Goal: Transaction & Acquisition: Purchase product/service

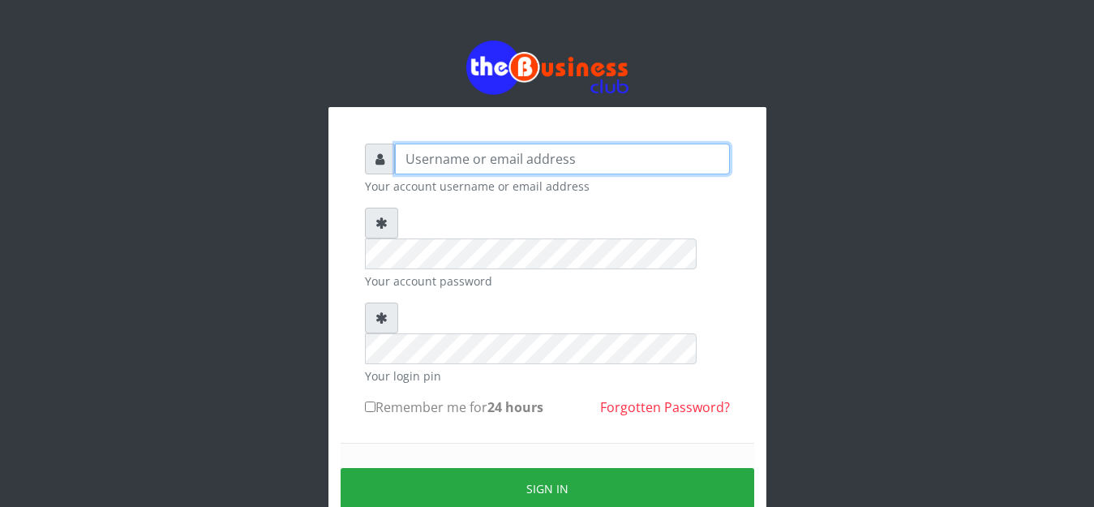
type input "golabichi"
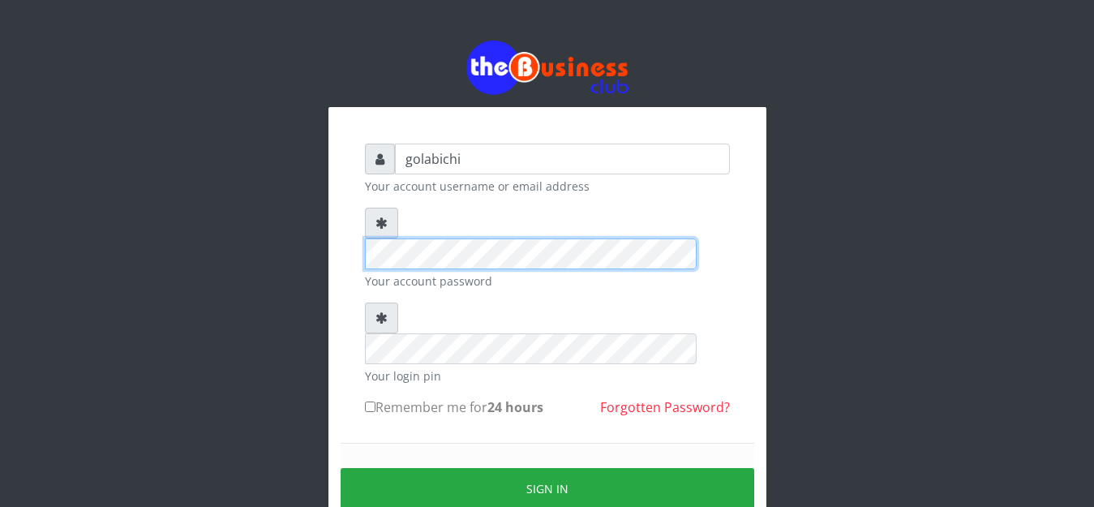
click at [265, 0] on html "golabichi Your account username or email address Your account password Your log…" at bounding box center [547, 321] width 1094 height 643
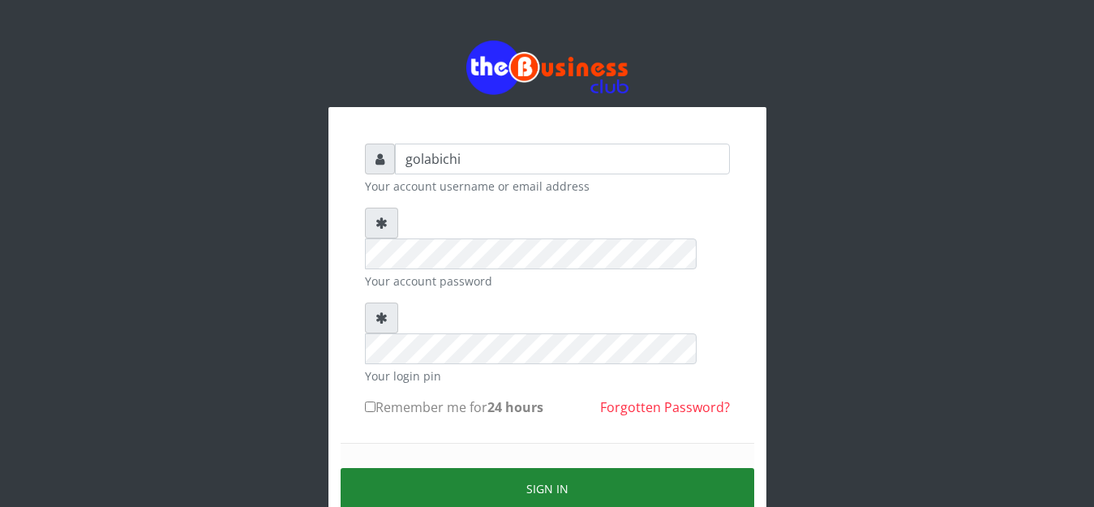
click at [562, 468] on button "Sign in" at bounding box center [548, 488] width 414 height 41
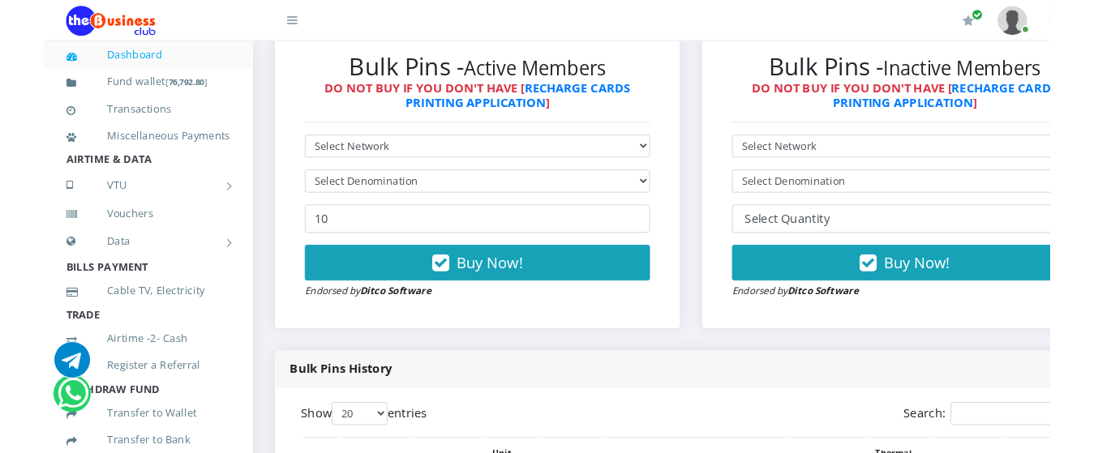
scroll to position [482, 0]
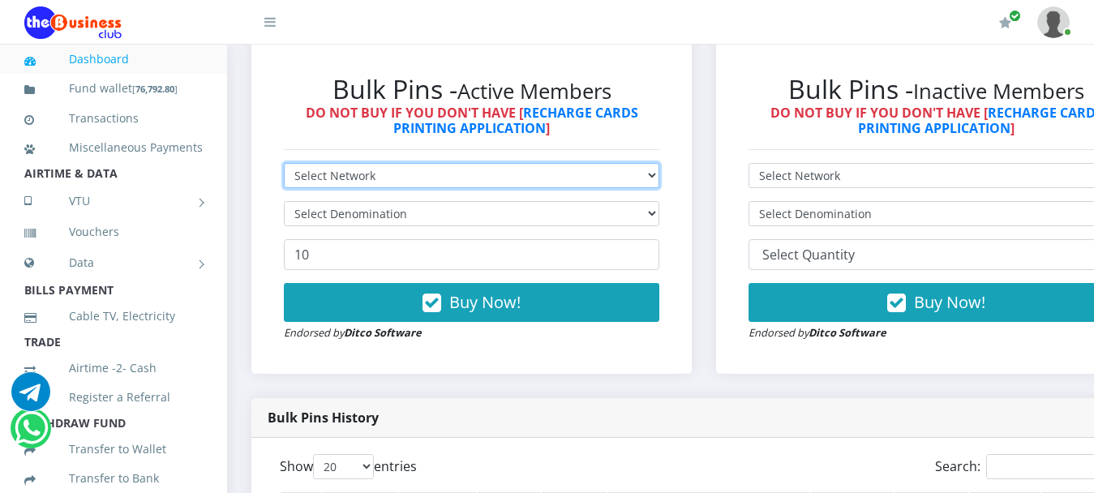
click at [660, 163] on select "Select Network MTN Globacom 9Mobile Airtel" at bounding box center [472, 175] width 376 height 25
select select "Glo"
click at [284, 163] on select "Select Network MTN Globacom 9Mobile Airtel" at bounding box center [472, 175] width 376 height 25
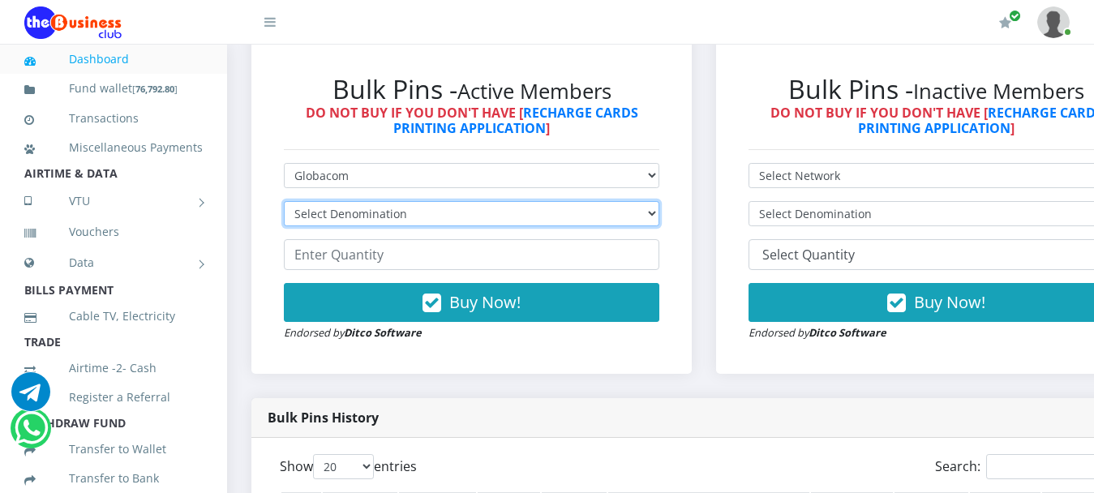
click at [514, 205] on select "Select Denomination Glo NGN100 - ₦96.45 Glo NGN200 - ₦192.90 Glo NGN500 - ₦482.…" at bounding box center [472, 213] width 376 height 25
select select "964.5-1000"
click at [284, 201] on select "Select Denomination Glo NGN100 - ₦96.45 Glo NGN200 - ₦192.90 Glo NGN500 - ₦482.…" at bounding box center [472, 213] width 376 height 25
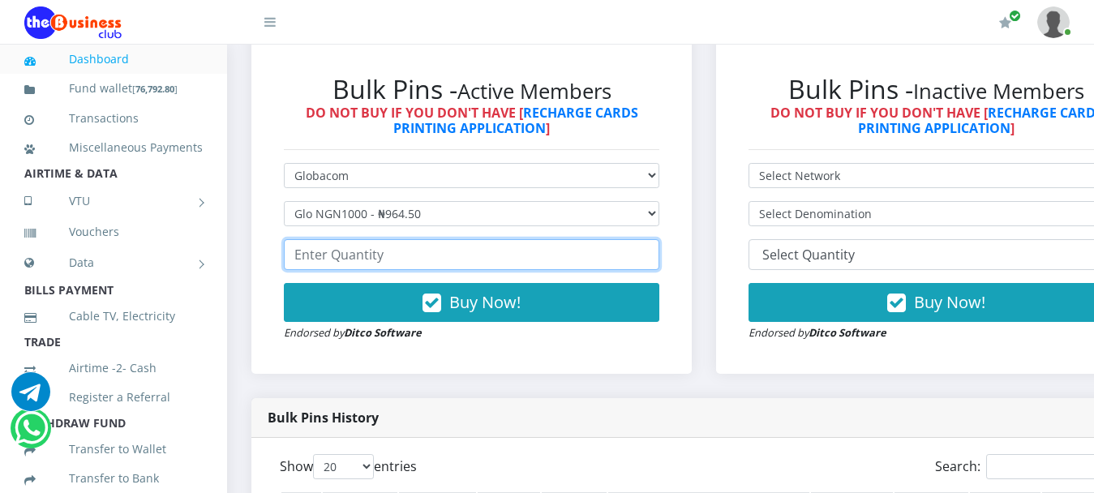
click at [471, 245] on input "number" at bounding box center [472, 254] width 376 height 31
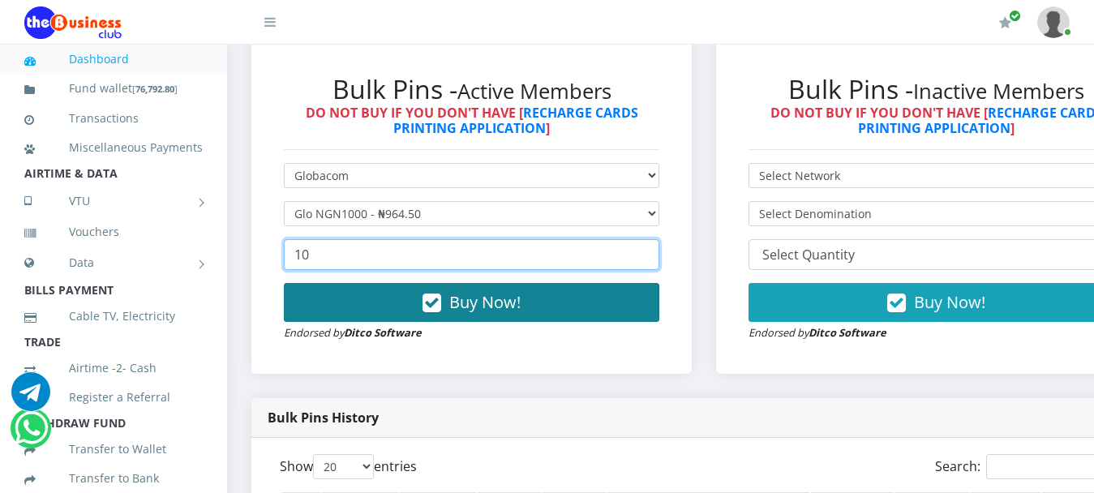
type input "10"
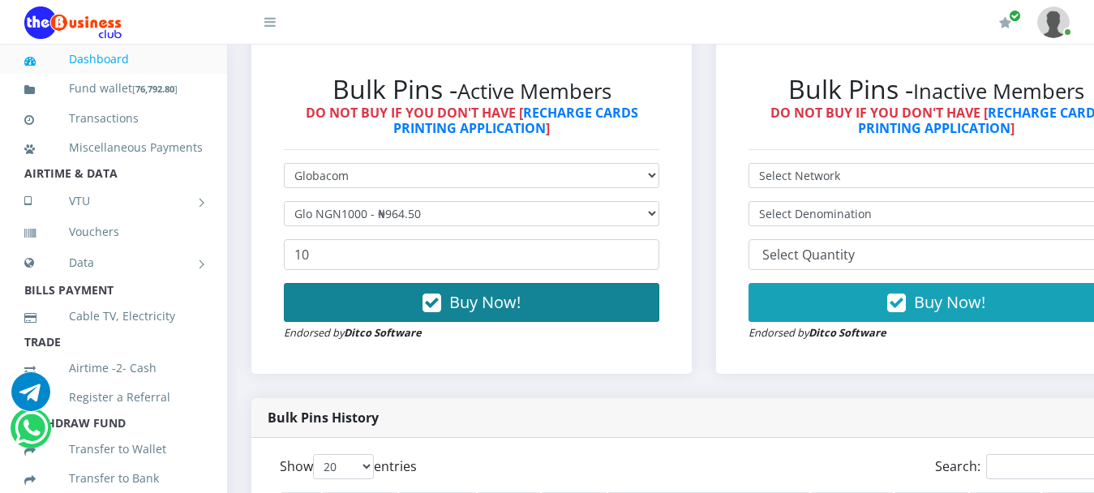
click at [510, 291] on span "Buy Now!" at bounding box center [484, 302] width 71 height 22
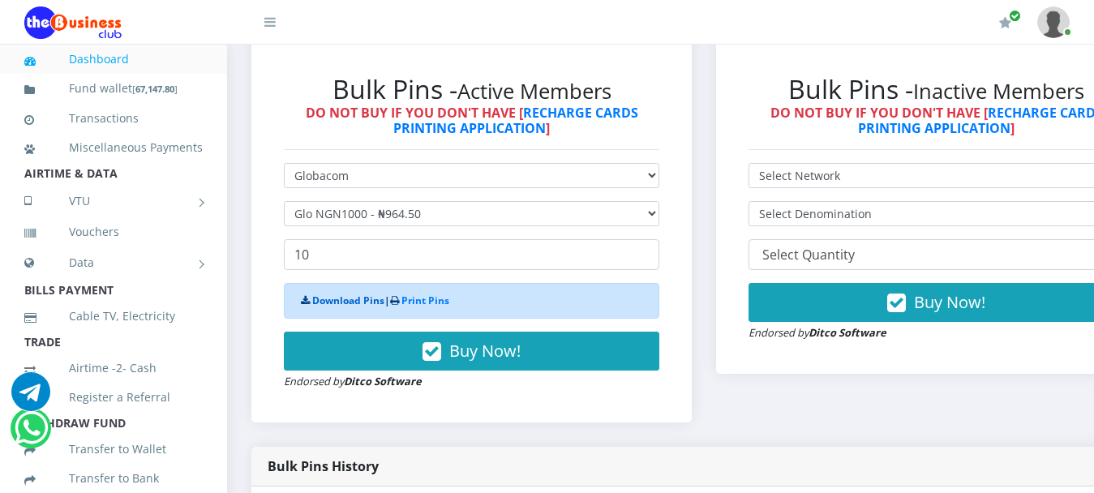
click at [352, 294] on link "Download Pins" at bounding box center [348, 301] width 72 height 14
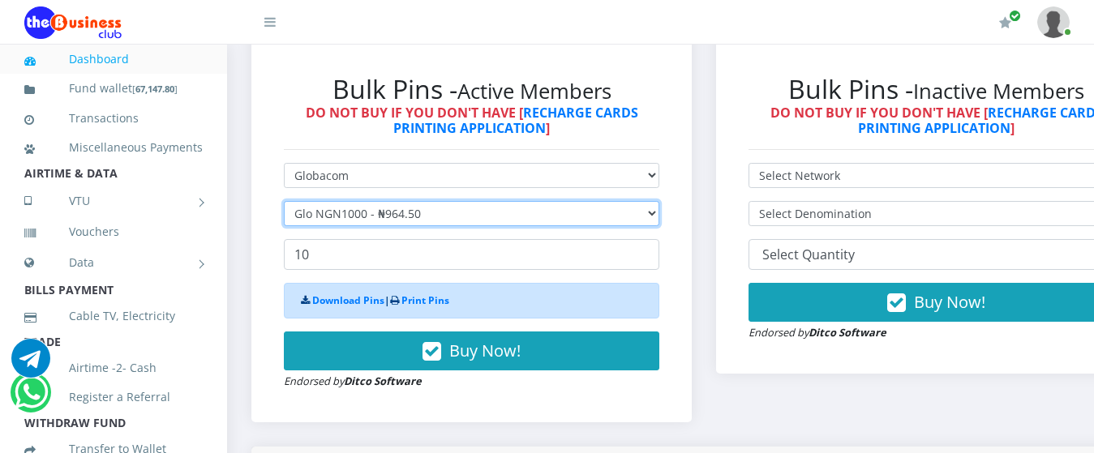
click at [658, 201] on select "Select Denomination Glo NGN100 - ₦96.45 Glo NGN200 - ₦192.90 Glo NGN500 - ₦482.…" at bounding box center [472, 213] width 376 height 25
select select "482.25-500"
click at [284, 201] on select "Select Denomination Glo NGN100 - ₦96.45 Glo NGN200 - ₦192.90 Glo NGN500 - ₦482.…" at bounding box center [472, 213] width 376 height 25
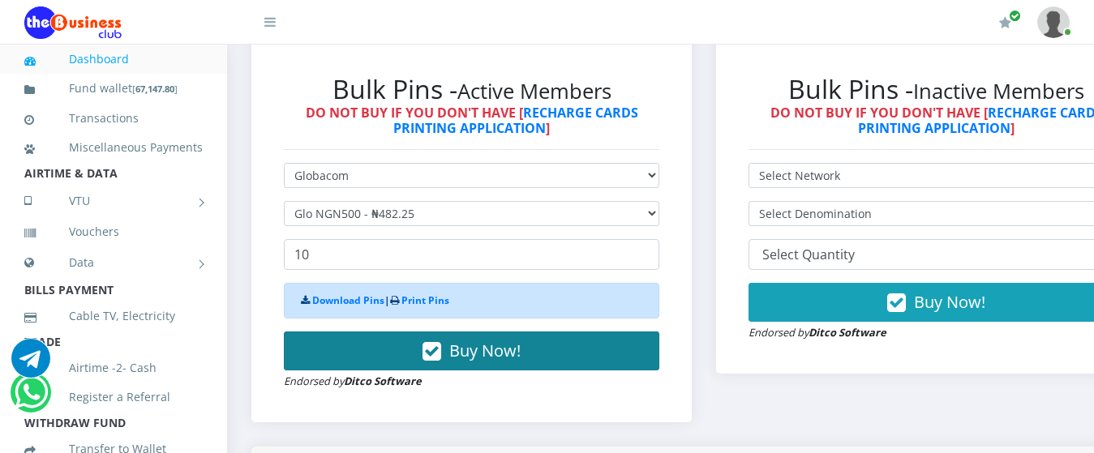
click at [441, 344] on icon "button" at bounding box center [432, 352] width 19 height 16
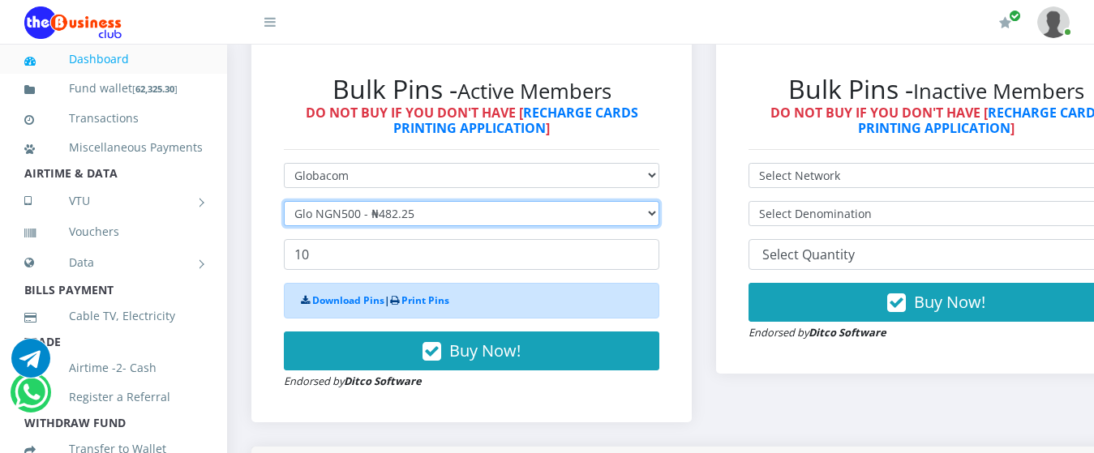
click at [444, 203] on select "Select Denomination Glo NGN100 - ₦96.45 Glo NGN200 - ₦192.90 Glo NGN500 - ₦482.…" at bounding box center [472, 213] width 376 height 25
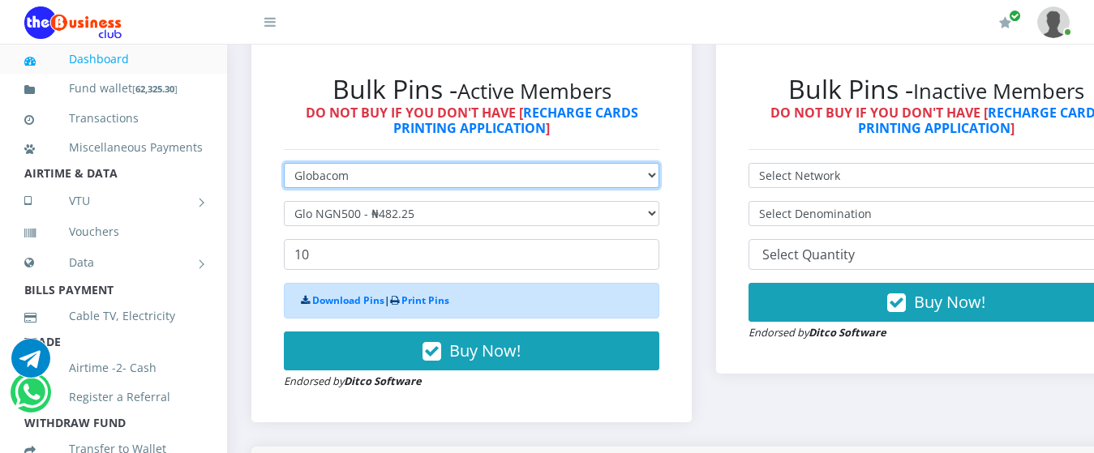
click at [423, 163] on select "Select Network MTN Globacom 9Mobile Airtel" at bounding box center [472, 175] width 376 height 25
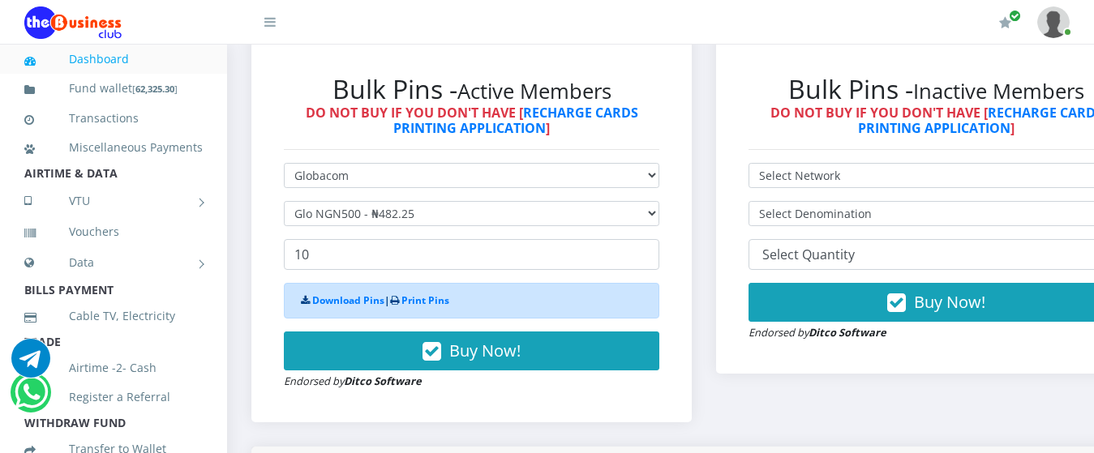
click at [590, 368] on div "Download Pins | Print Pins Buy Now! Endorsed by Ditco Software" at bounding box center [472, 336] width 376 height 107
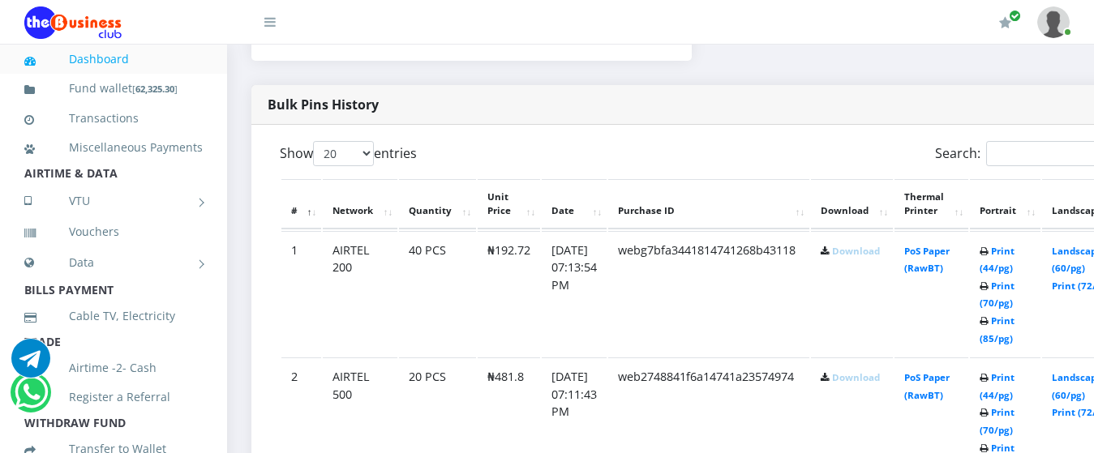
scroll to position [789, 0]
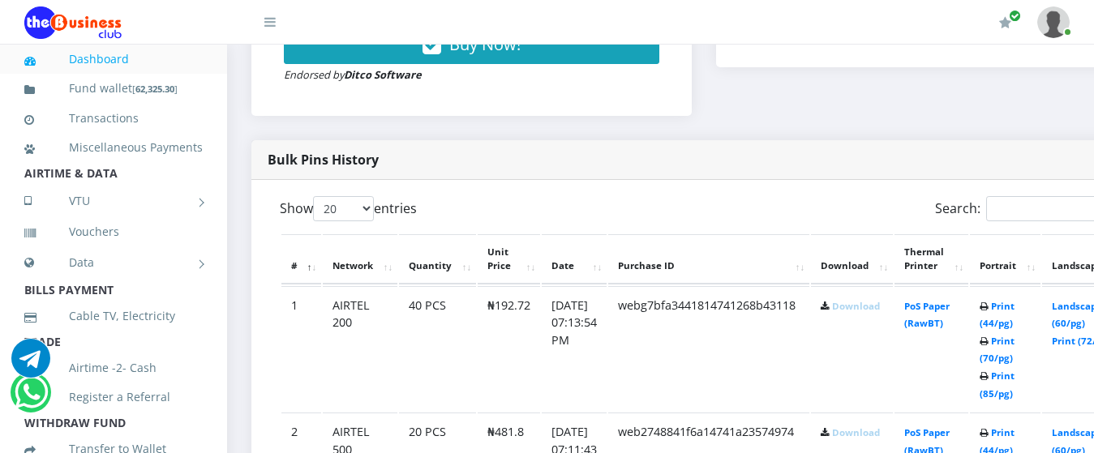
click at [569, 251] on th "Date" at bounding box center [574, 259] width 65 height 50
click at [359, 248] on th "Network" at bounding box center [360, 259] width 75 height 50
click at [428, 247] on th "Quantity" at bounding box center [437, 259] width 77 height 50
click at [367, 196] on select "20 50 100 All" at bounding box center [343, 208] width 61 height 25
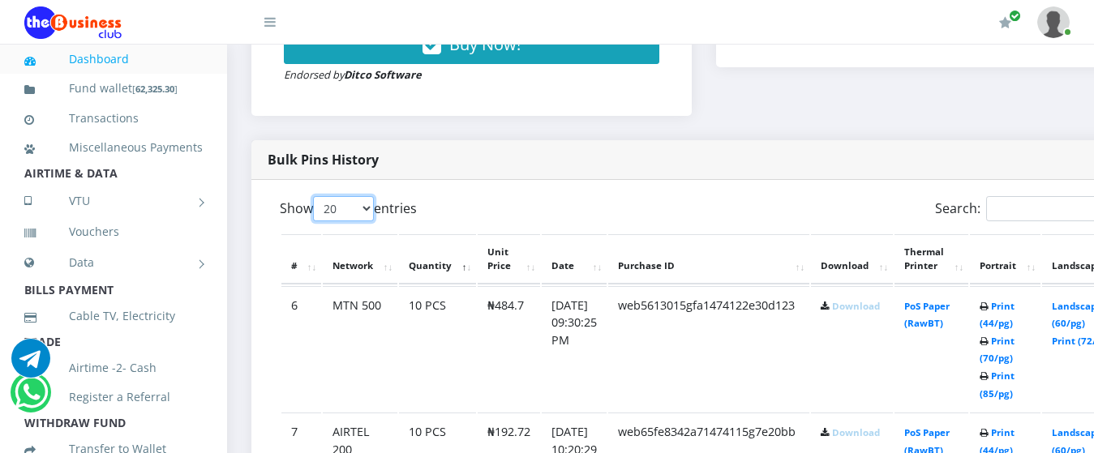
select select "-1"
click at [313, 196] on select "20 50 100 All" at bounding box center [343, 208] width 61 height 25
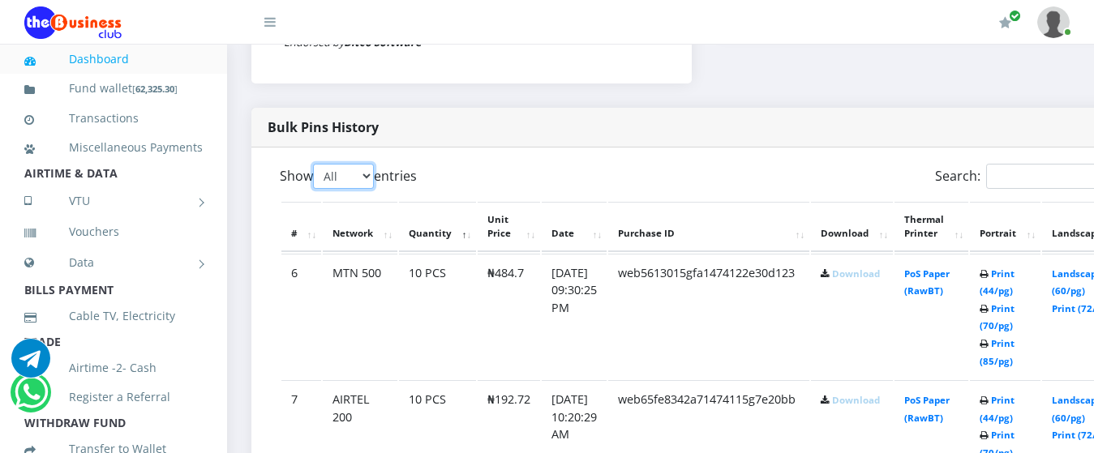
scroll to position [811, 0]
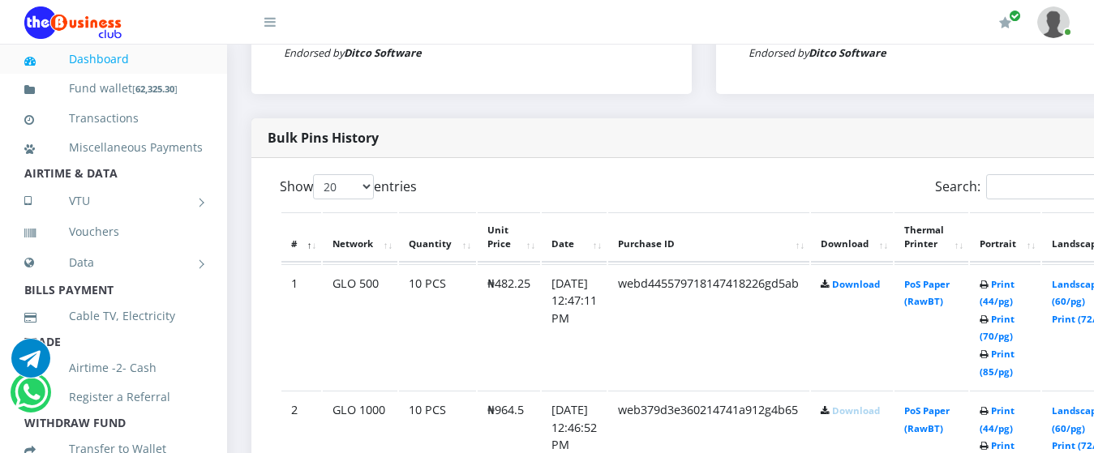
scroll to position [762, 0]
click at [830, 407] on icon at bounding box center [825, 412] width 9 height 10
click at [867, 278] on link "Download" at bounding box center [856, 284] width 48 height 12
click at [830, 407] on icon at bounding box center [825, 412] width 9 height 10
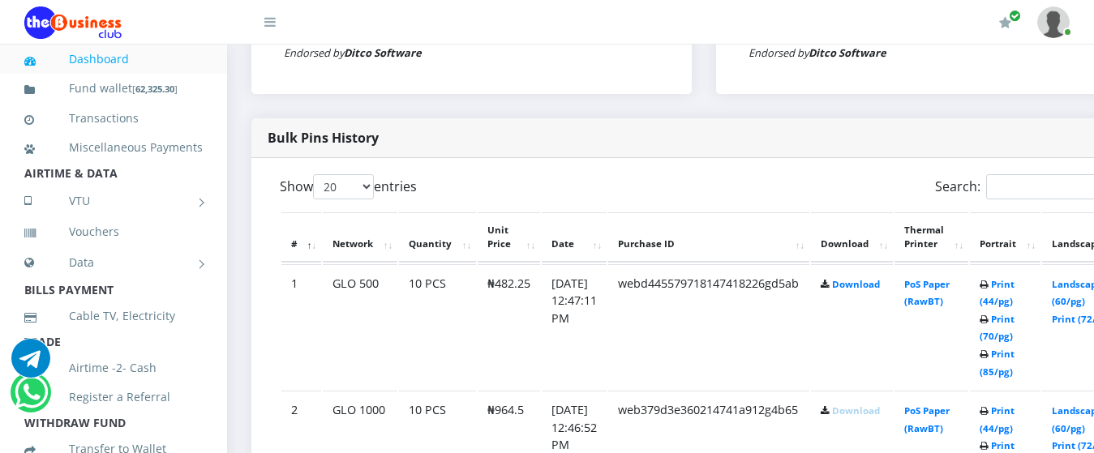
click at [880, 405] on link "Download" at bounding box center [856, 411] width 48 height 12
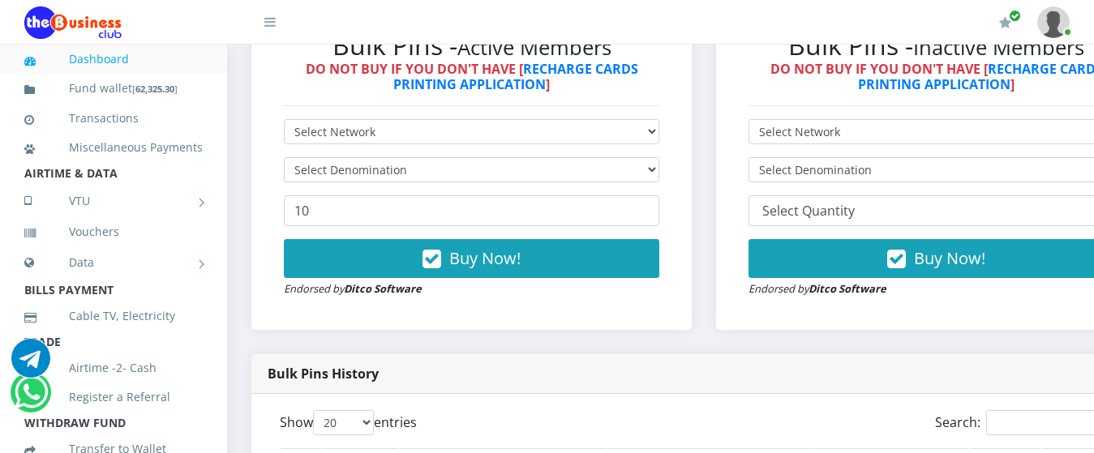
scroll to position [506, 0]
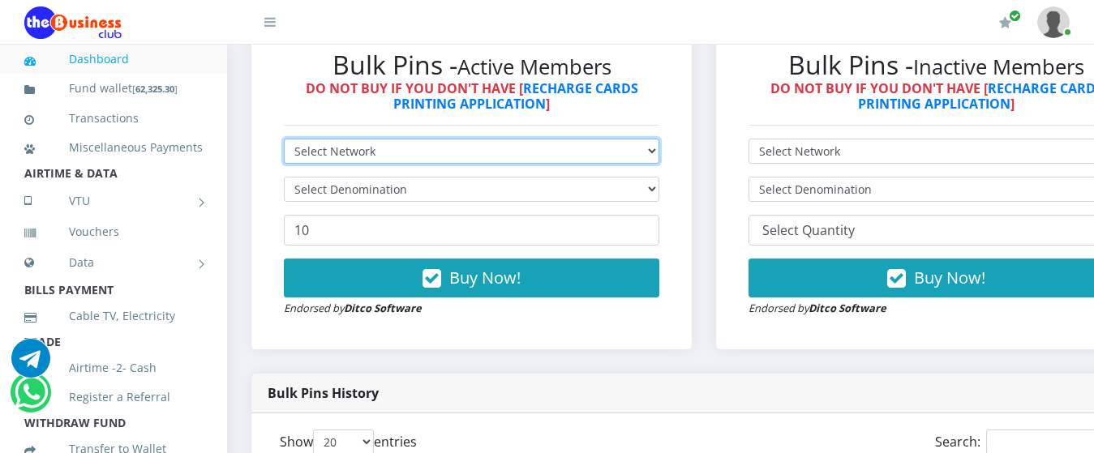
click at [595, 139] on select "Select Network MTN Globacom 9Mobile Airtel" at bounding box center [472, 151] width 376 height 25
select select "Glo"
click at [284, 139] on select "Select Network MTN Globacom 9Mobile Airtel" at bounding box center [472, 151] width 376 height 25
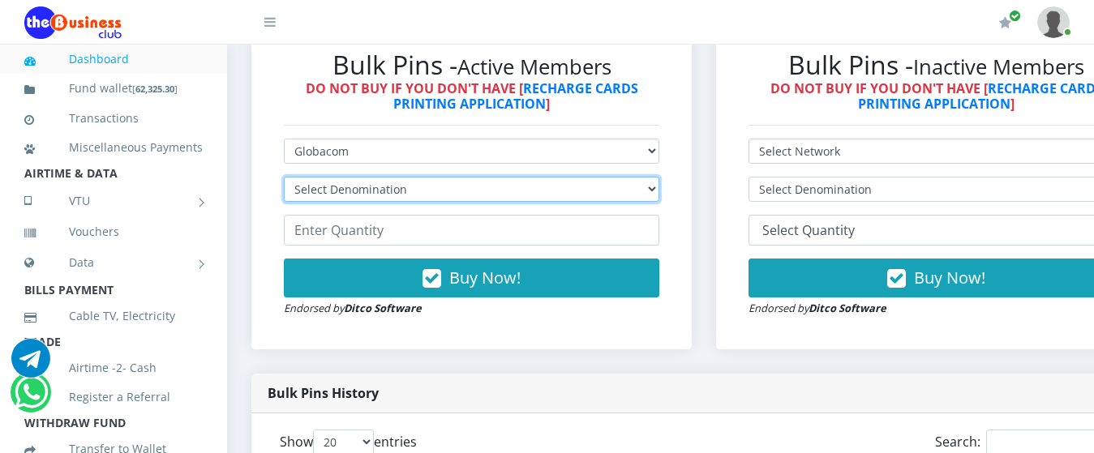
click at [495, 177] on select "Select Denomination Glo NGN100 - ₦96.45 Glo NGN200 - ₦192.90 Glo NGN500 - ₦482.…" at bounding box center [472, 189] width 376 height 25
select select "192.9-200"
click at [284, 177] on select "Select Denomination Glo NGN100 - ₦96.45 Glo NGN200 - ₦192.90 Glo NGN500 - ₦482.…" at bounding box center [472, 189] width 376 height 25
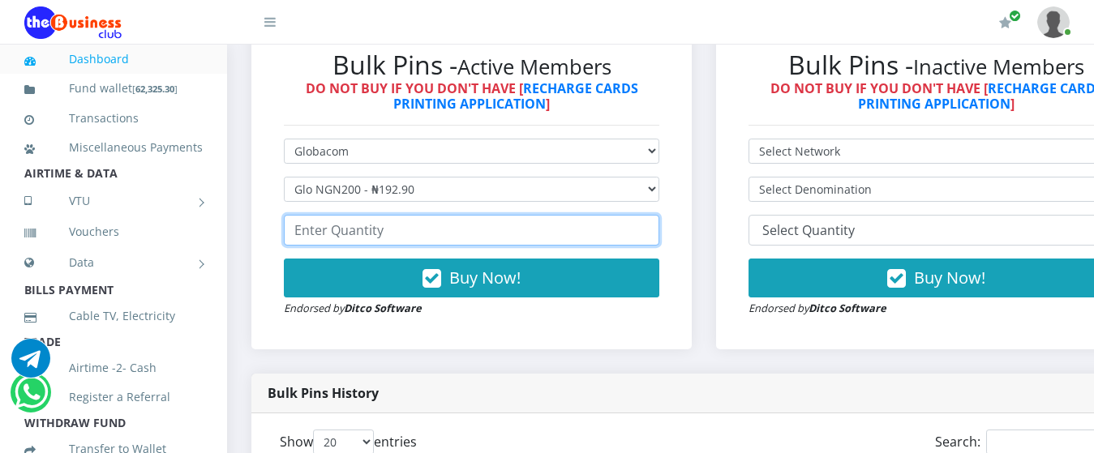
click at [449, 223] on input "number" at bounding box center [472, 230] width 376 height 31
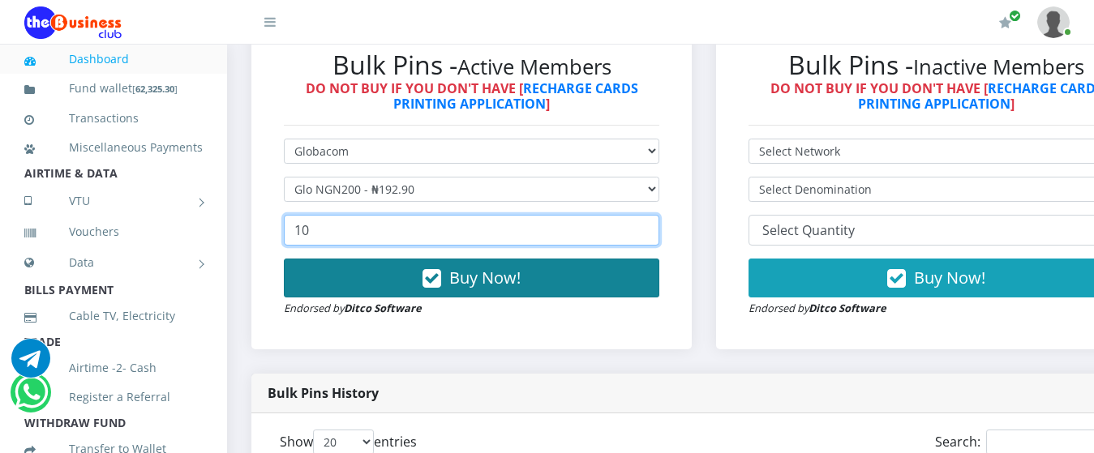
type input "10"
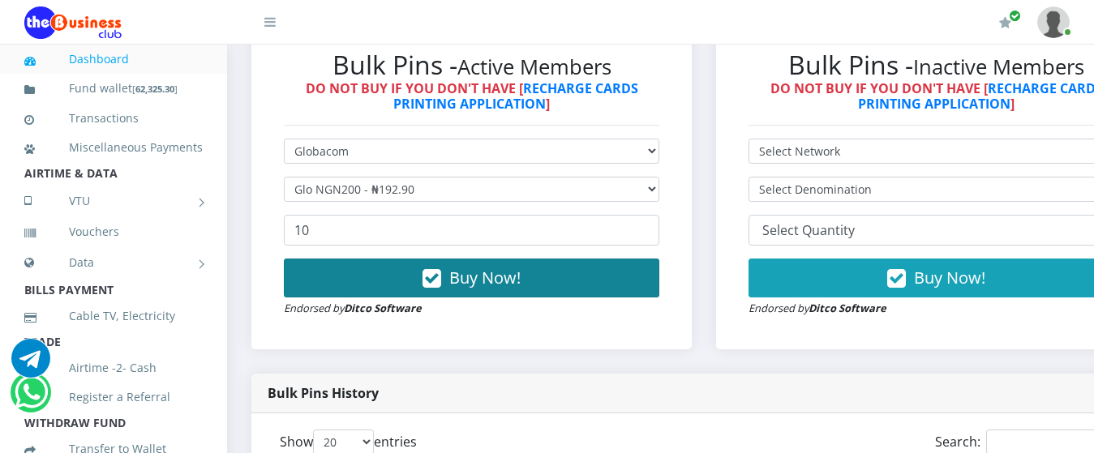
click at [404, 259] on button "Buy Now!" at bounding box center [472, 278] width 376 height 39
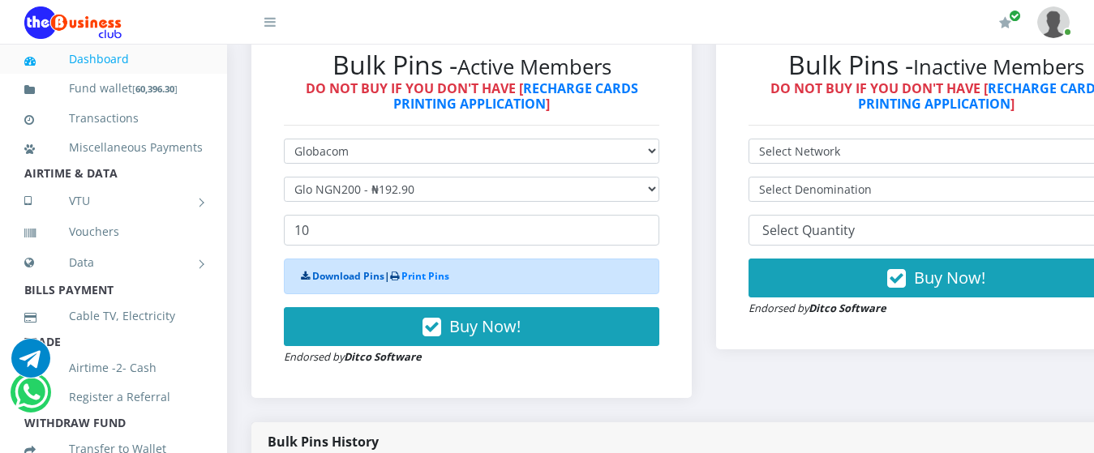
click at [316, 269] on link "Download Pins" at bounding box center [348, 276] width 72 height 14
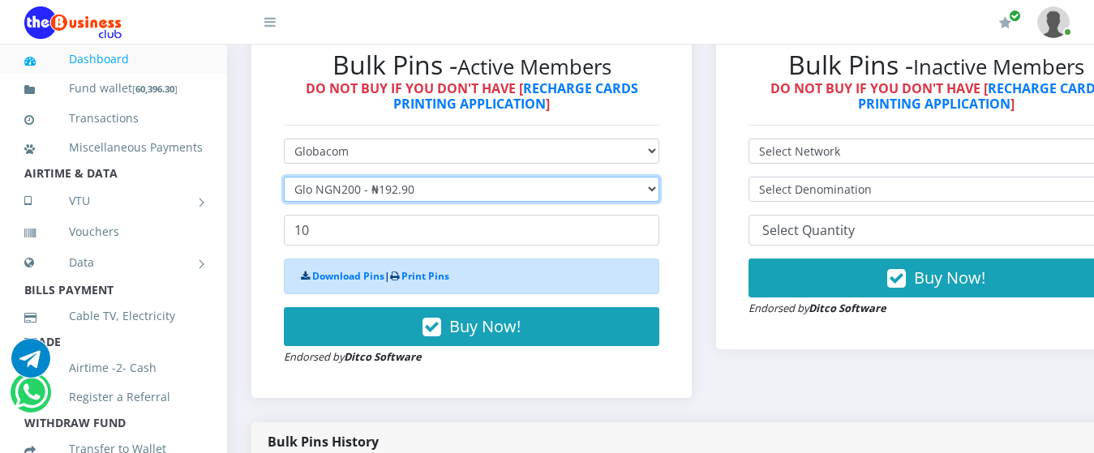
click at [430, 177] on select "Select Denomination Glo NGN100 - ₦96.45 Glo NGN200 - ₦192.90 Glo NGN500 - ₦482.…" at bounding box center [472, 189] width 376 height 25
select select "96.45-100"
click at [284, 177] on select "Select Denomination Glo NGN100 - ₦96.45 Glo NGN200 - ₦192.90 Glo NGN500 - ₦482.…" at bounding box center [472, 189] width 376 height 25
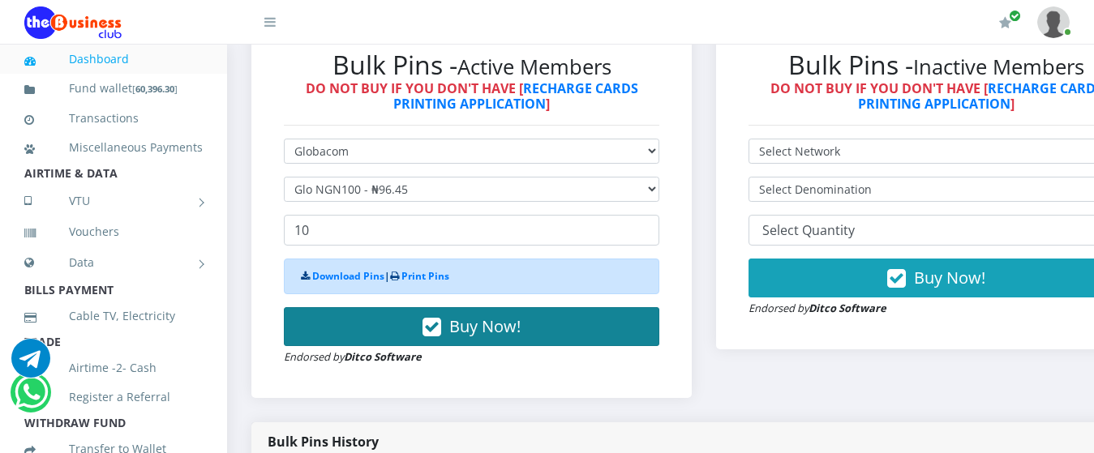
click at [413, 307] on button "Buy Now!" at bounding box center [472, 326] width 376 height 39
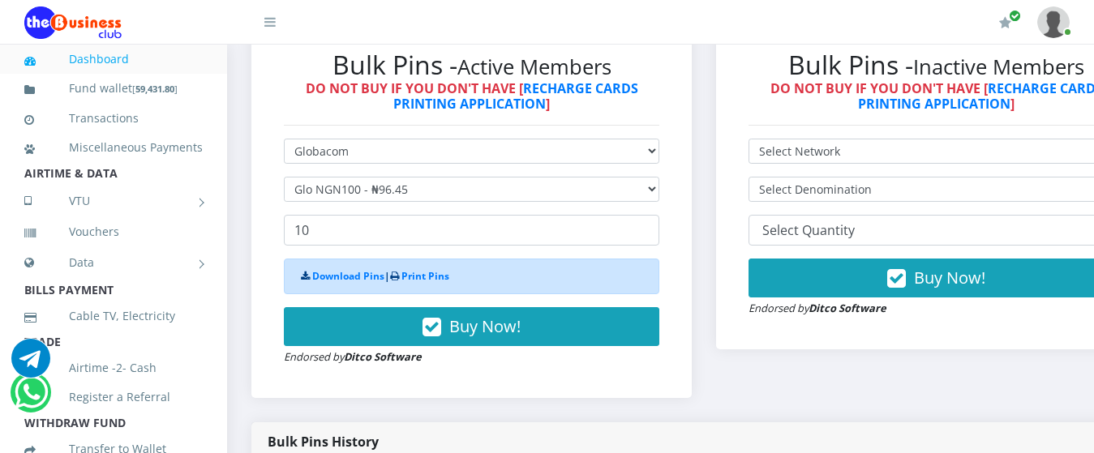
click at [342, 259] on div "Download Pins | Print Pins" at bounding box center [472, 277] width 376 height 36
click at [337, 269] on link "Download Pins" at bounding box center [348, 276] width 72 height 14
click at [453, 432] on div "Bulk Pins History" at bounding box center [703, 443] width 905 height 40
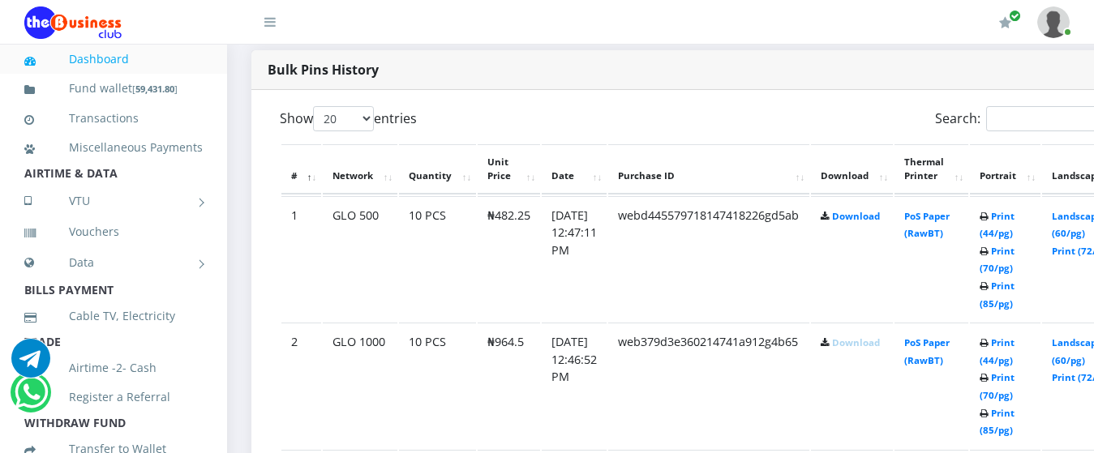
scroll to position [915, 0]
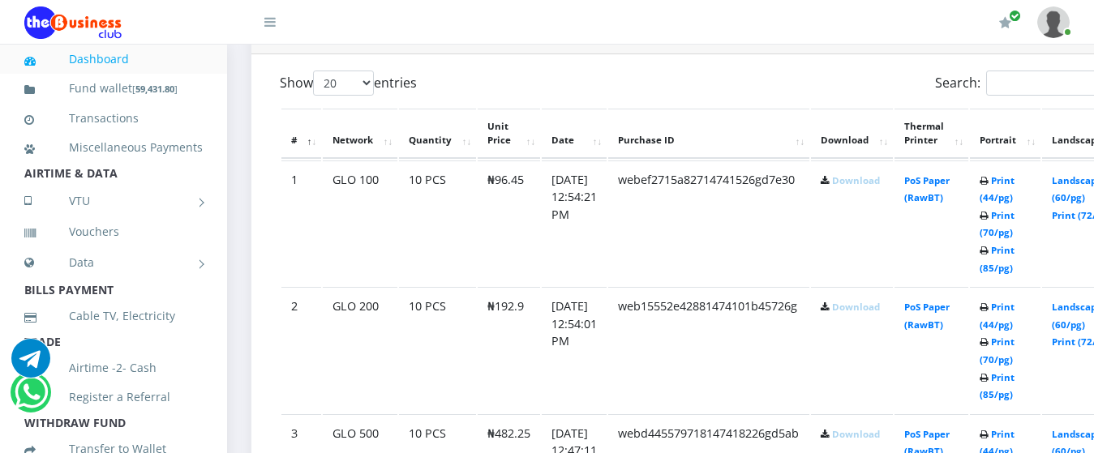
scroll to position [866, 0]
click at [880, 174] on link "Download" at bounding box center [856, 180] width 48 height 12
click at [880, 301] on link "Download" at bounding box center [856, 307] width 48 height 12
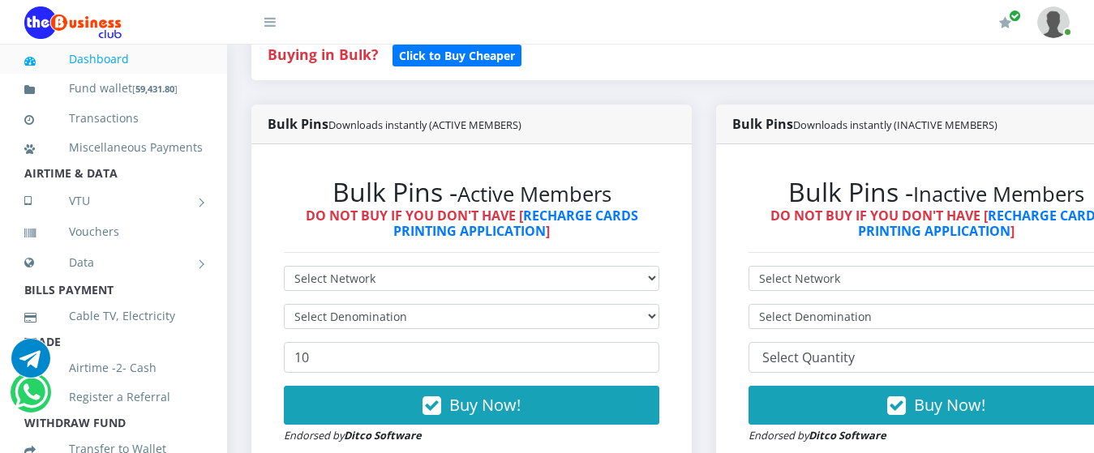
scroll to position [385, 0]
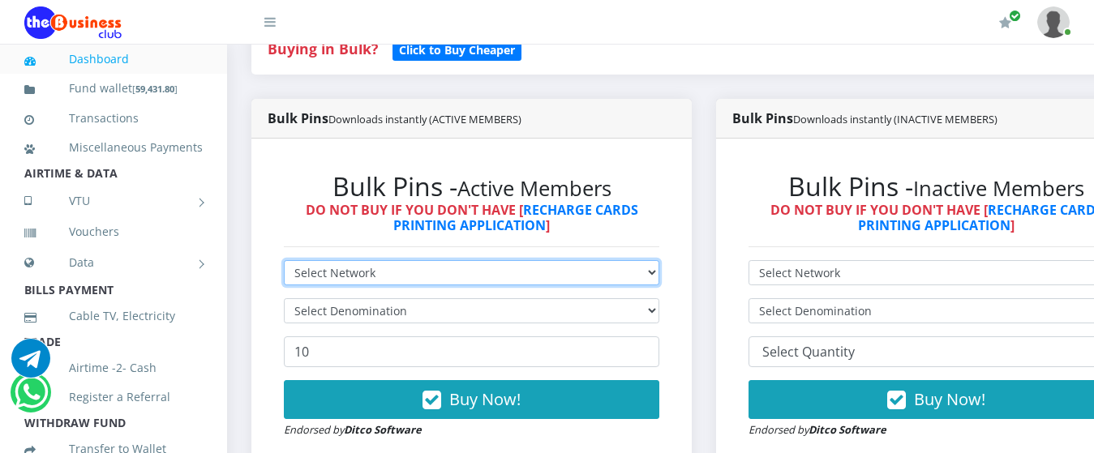
click at [608, 260] on select "Select Network MTN Globacom 9Mobile Airtel" at bounding box center [472, 272] width 376 height 25
select select "MTN"
click at [284, 260] on select "Select Network MTN Globacom 9Mobile Airtel" at bounding box center [472, 272] width 376 height 25
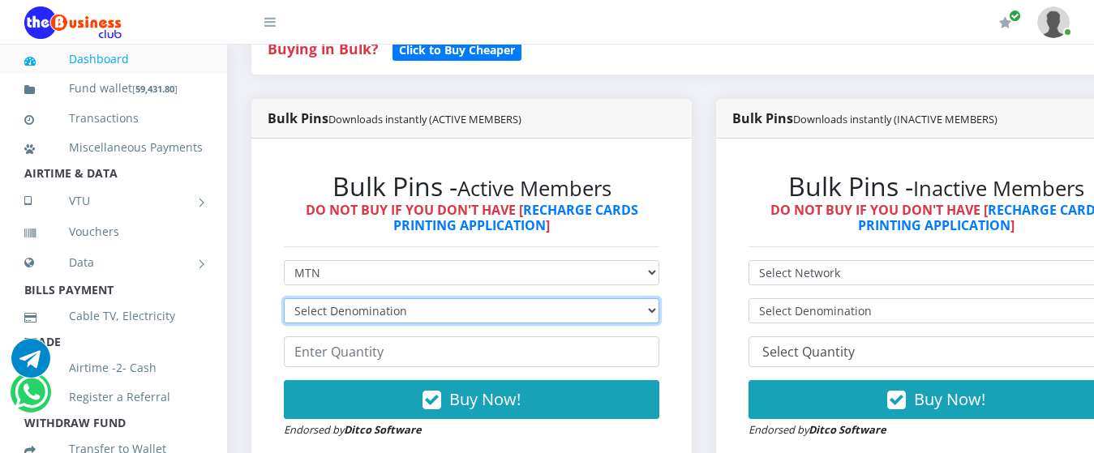
click at [522, 299] on select "Select Denomination MTN NGN100 - ₦96.94 MTN NGN200 - ₦193.88 MTN NGN400 - ₦387.…" at bounding box center [472, 311] width 376 height 25
select select "969.4-1000"
click at [284, 299] on select "Select Denomination MTN NGN100 - ₦96.94 MTN NGN200 - ₦193.88 MTN NGN400 - ₦387.…" at bounding box center [472, 311] width 376 height 25
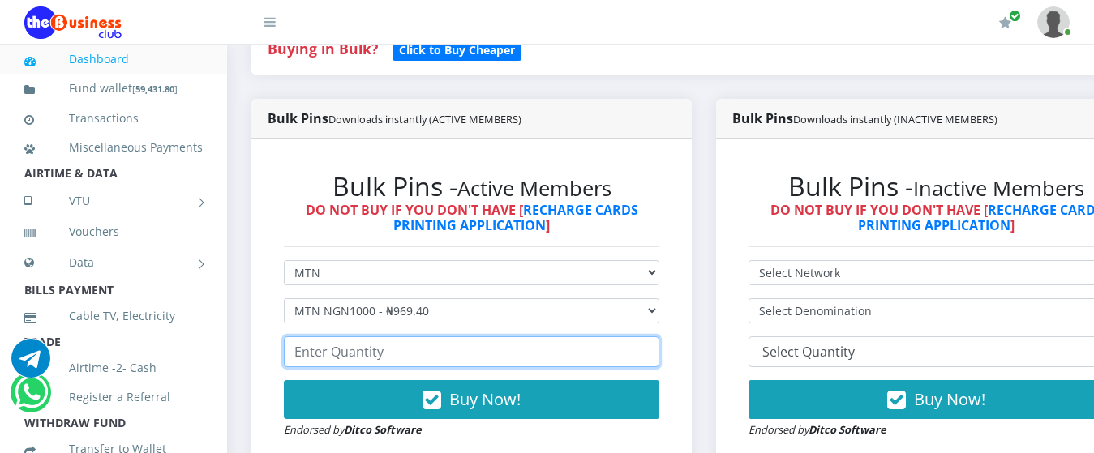
click at [441, 344] on input "number" at bounding box center [472, 352] width 376 height 31
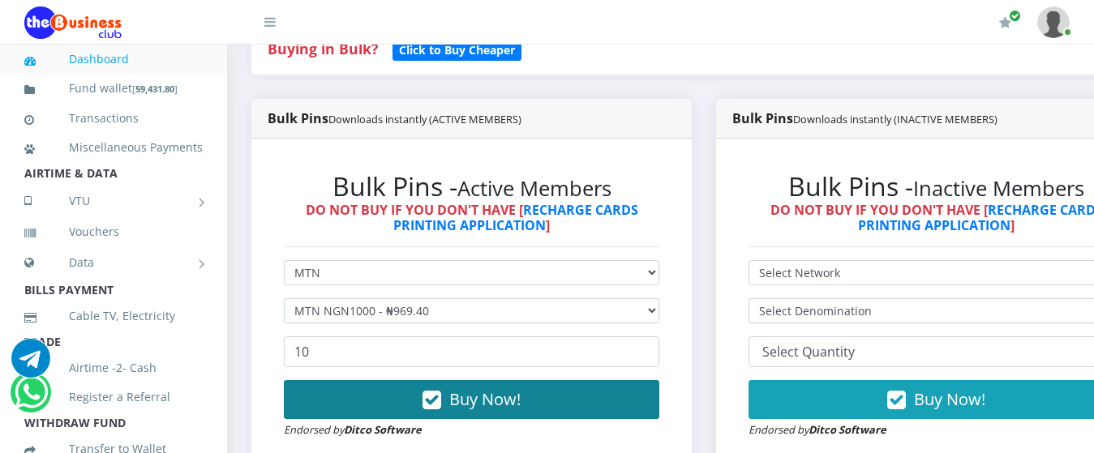
click at [405, 380] on button "Buy Now!" at bounding box center [472, 399] width 376 height 39
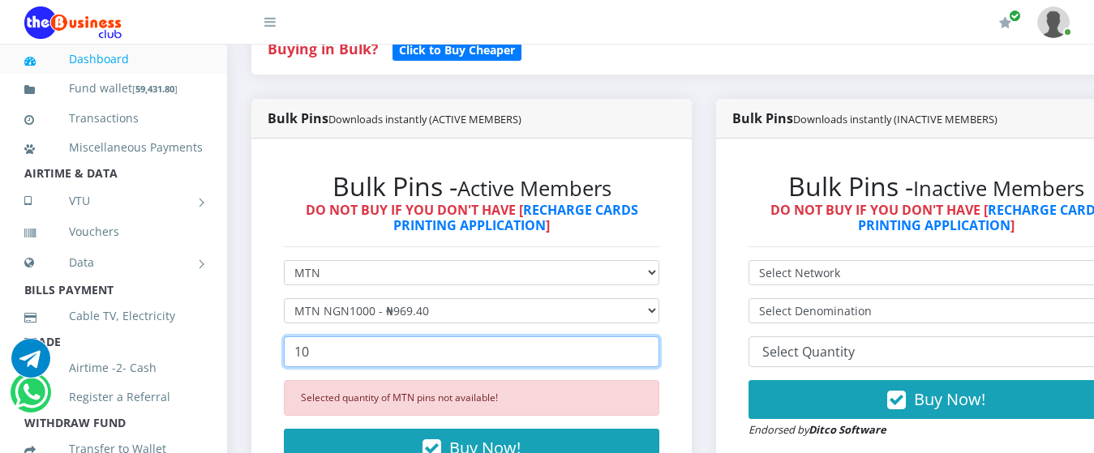
click at [399, 337] on input "10" at bounding box center [472, 352] width 376 height 31
type input "1"
type input "10"
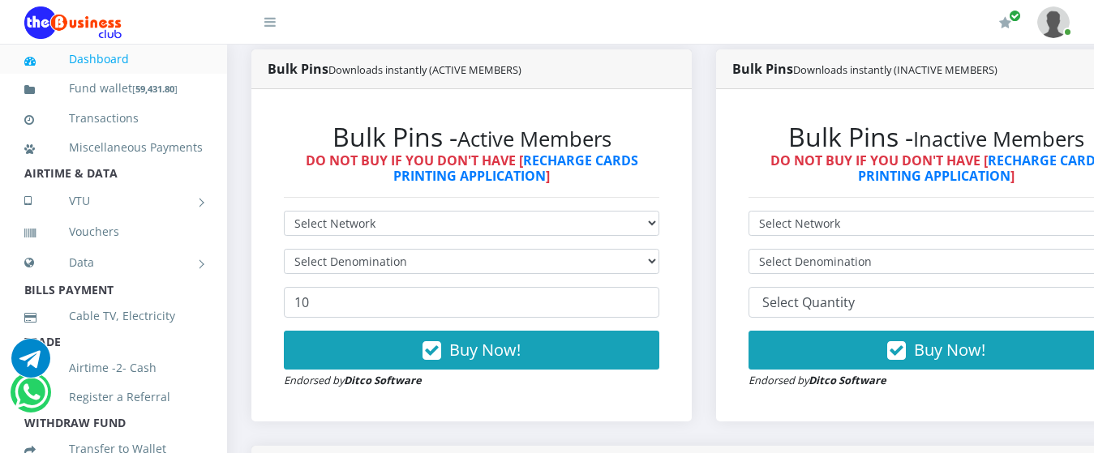
scroll to position [439, 0]
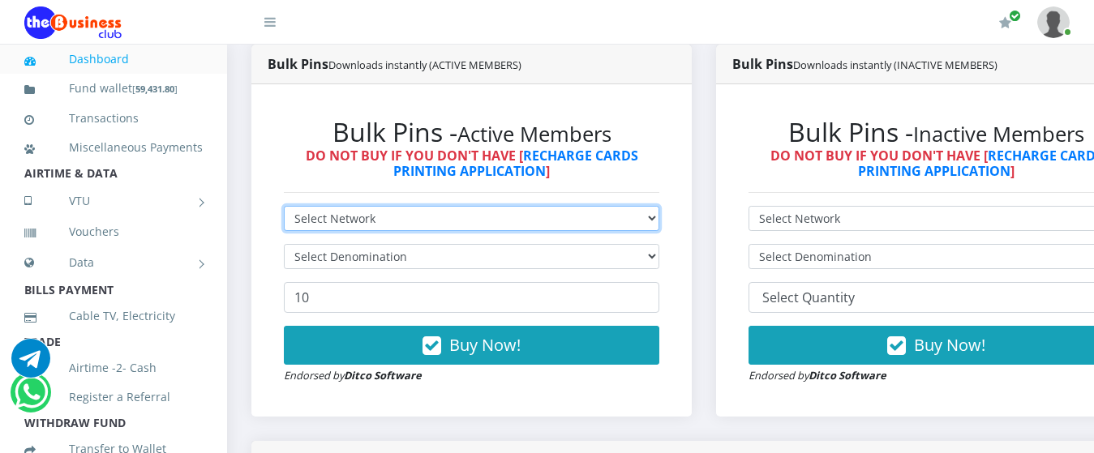
click at [600, 206] on select "Select Network MTN Globacom 9Mobile Airtel" at bounding box center [472, 218] width 376 height 25
select select "MTN"
click at [284, 206] on select "Select Network MTN Globacom 9Mobile Airtel" at bounding box center [472, 218] width 376 height 25
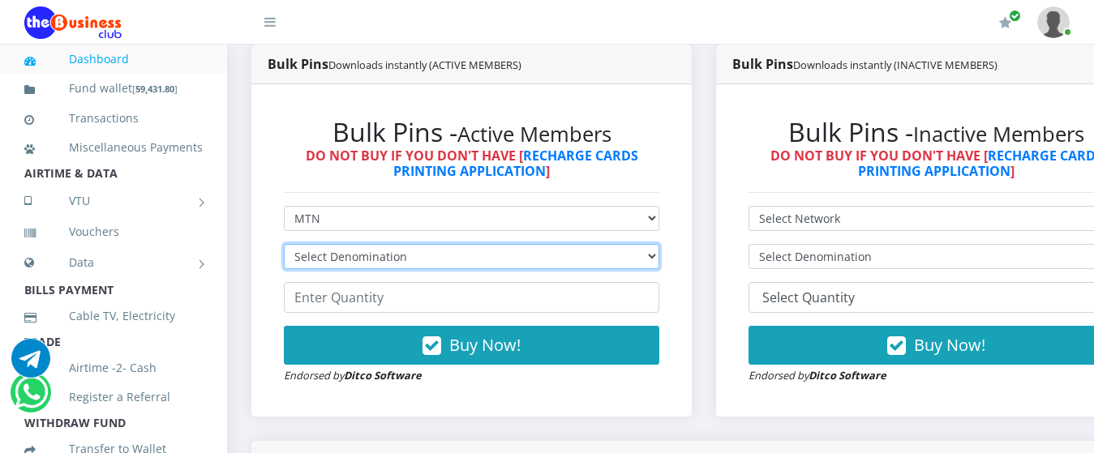
click at [521, 247] on select "Select Denomination MTN NGN100 - ₦96.94 MTN NGN200 - ₦193.88 MTN NGN400 - ₦387.…" at bounding box center [472, 256] width 376 height 25
select select "969.4-1000"
click at [284, 244] on select "Select Denomination MTN NGN100 - ₦96.94 MTN NGN200 - ₦193.88 MTN NGN400 - ₦387.…" at bounding box center [472, 256] width 376 height 25
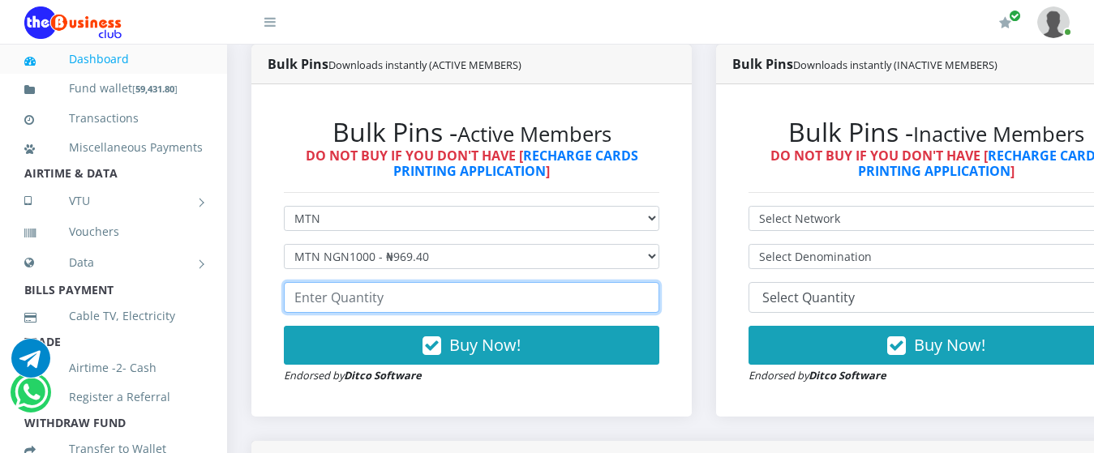
click at [433, 286] on input "number" at bounding box center [472, 297] width 376 height 31
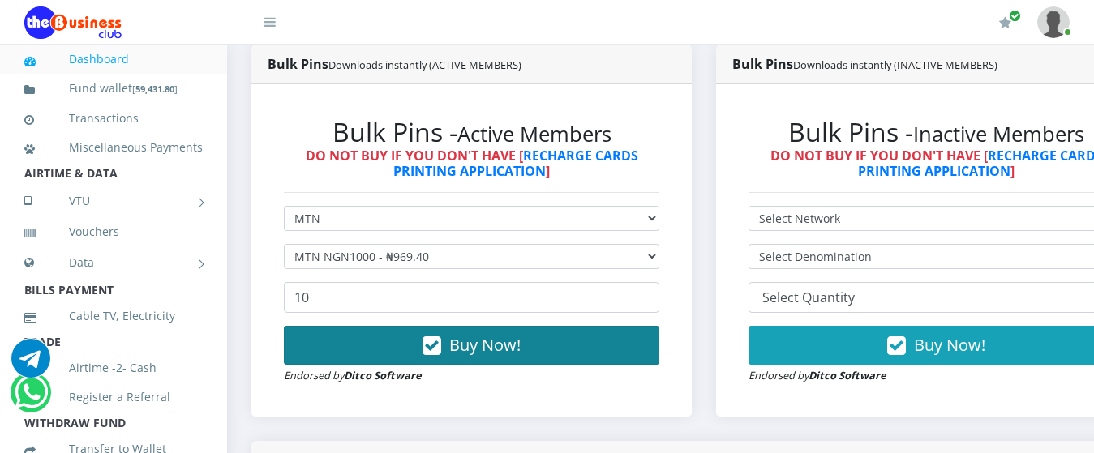
click at [370, 326] on button "Buy Now!" at bounding box center [472, 345] width 376 height 39
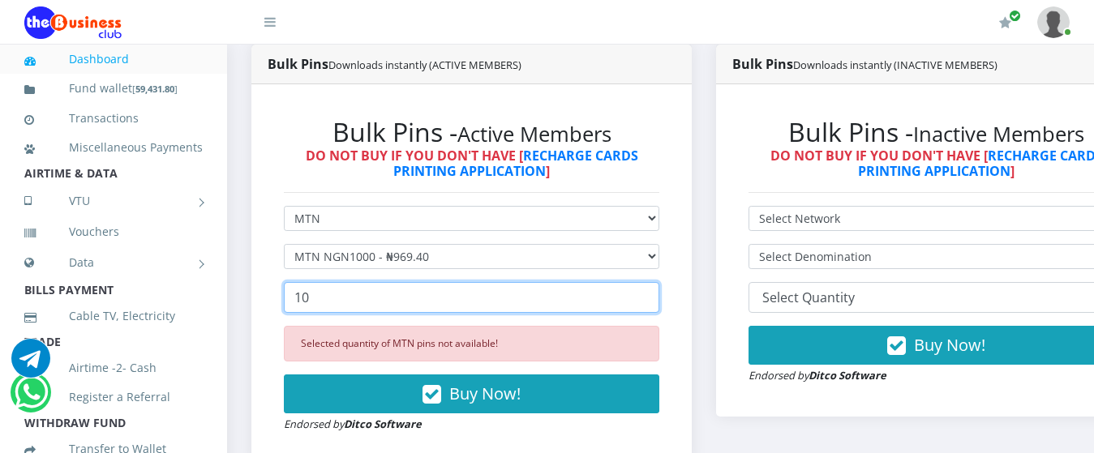
click at [337, 286] on input "10" at bounding box center [472, 297] width 376 height 31
type input "1"
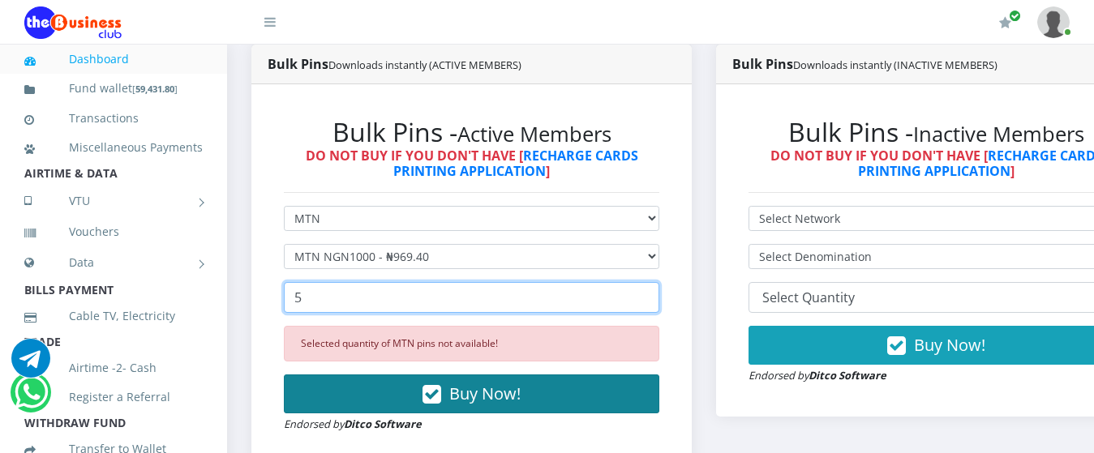
type input "5"
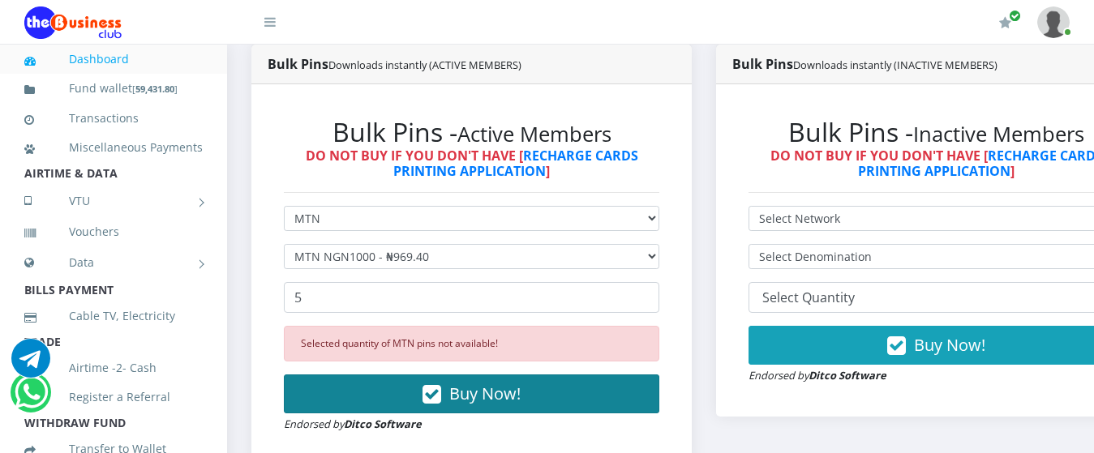
click at [423, 376] on button "Buy Now!" at bounding box center [472, 394] width 376 height 39
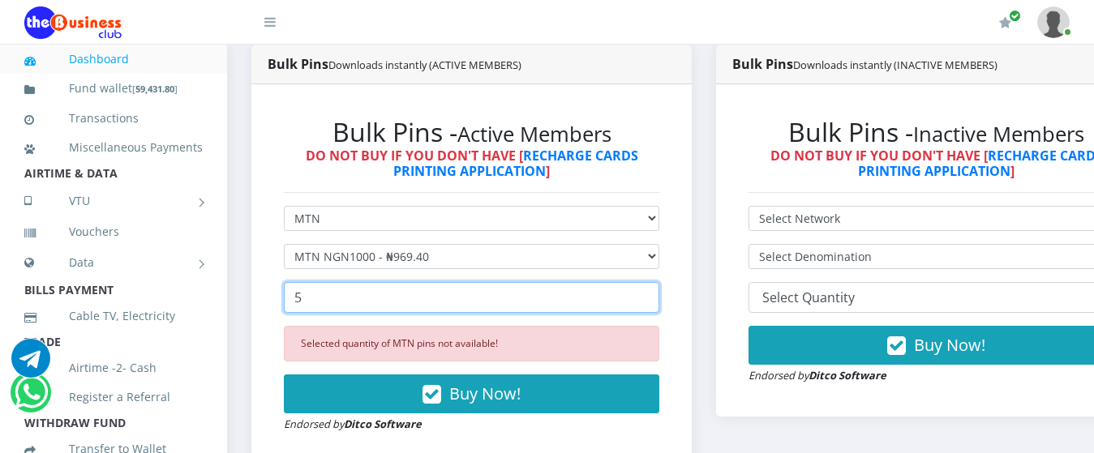
click at [367, 282] on input "5" at bounding box center [472, 297] width 376 height 31
type input "10"
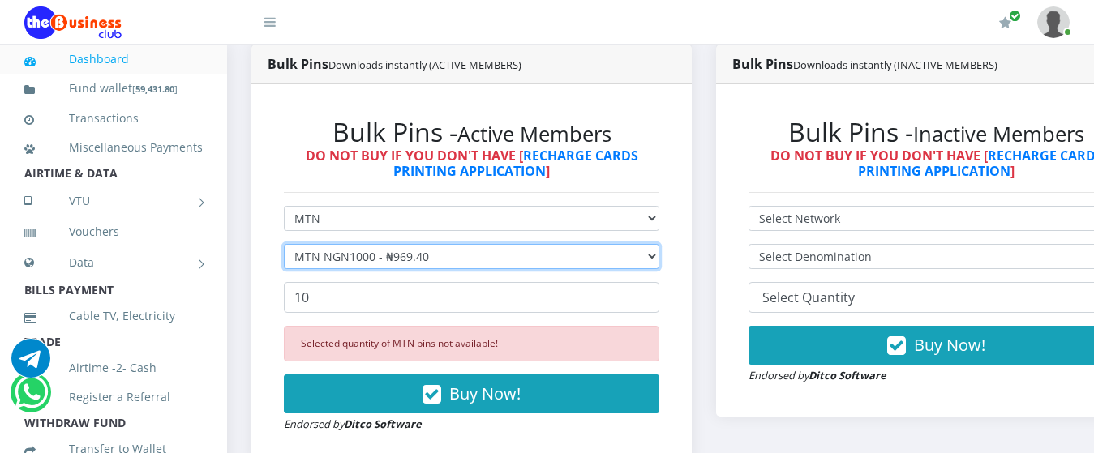
click at [353, 246] on select "Select Denomination MTN NGN100 - ₦96.94 MTN NGN200 - ₦193.88 MTN NGN400 - ₦387.…" at bounding box center [472, 256] width 376 height 25
click at [284, 244] on select "Select Denomination MTN NGN100 - ₦96.94 MTN NGN200 - ₦193.88 MTN NGN400 - ₦387.…" at bounding box center [472, 256] width 376 height 25
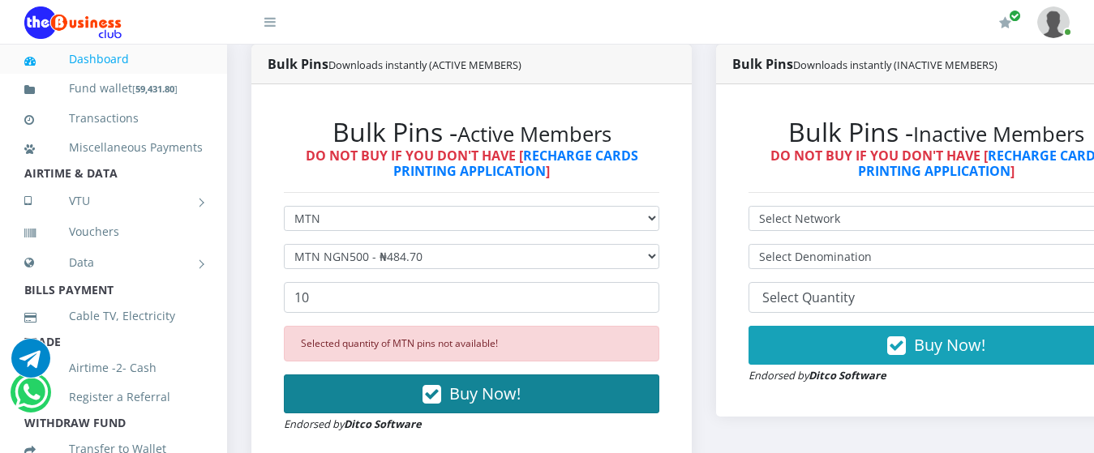
click at [385, 375] on button "Buy Now!" at bounding box center [472, 394] width 376 height 39
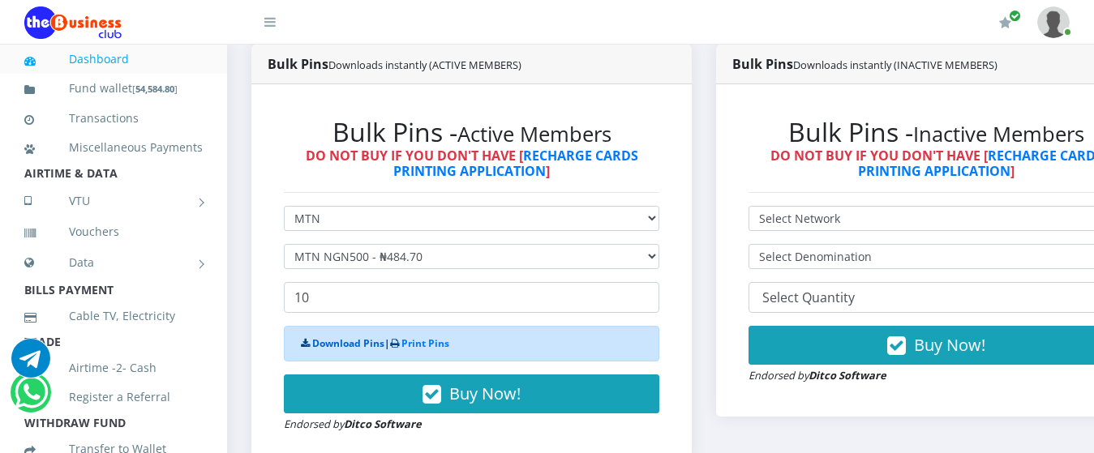
click at [338, 337] on link "Download Pins" at bounding box center [348, 344] width 72 height 14
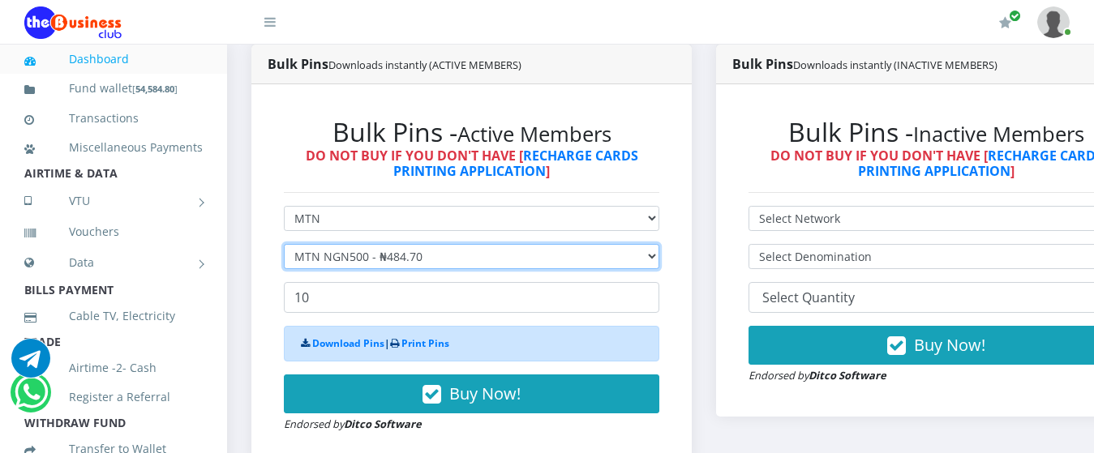
click at [470, 244] on select "Select Denomination MTN NGN100 - ₦96.94 MTN NGN200 - ₦193.88 MTN NGN400 - ₦387.…" at bounding box center [472, 256] width 376 height 25
click at [284, 244] on select "Select Denomination MTN NGN100 - ₦96.94 MTN NGN200 - ₦193.88 MTN NGN400 - ₦387.…" at bounding box center [472, 256] width 376 height 25
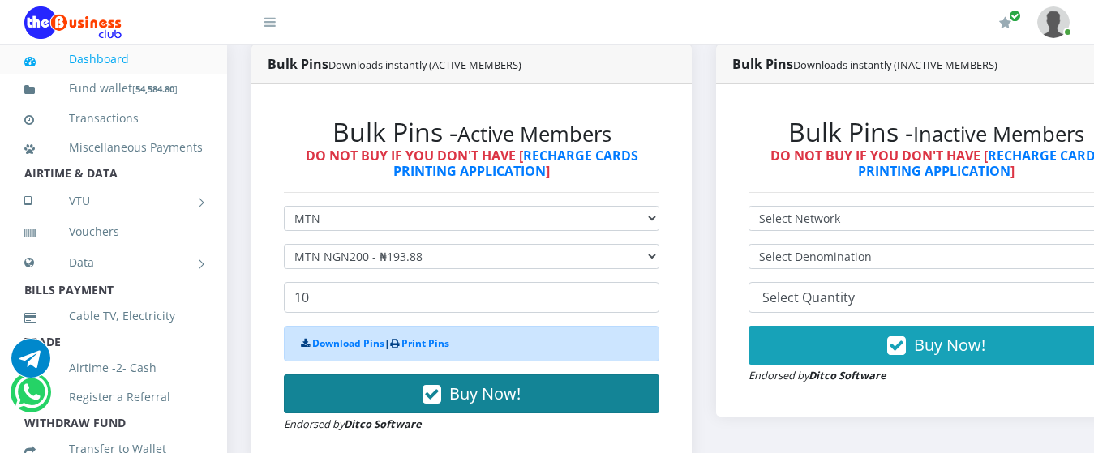
click at [459, 383] on span "Buy Now!" at bounding box center [484, 394] width 71 height 22
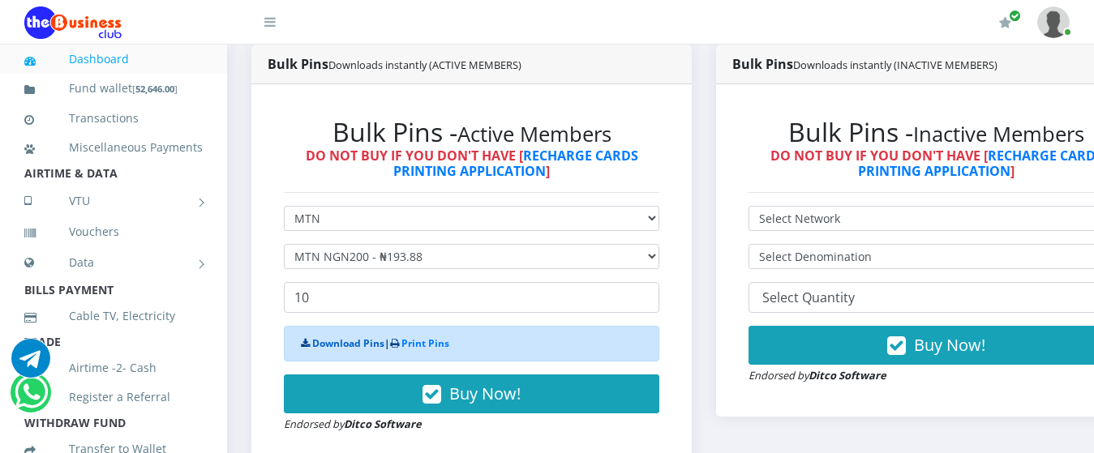
click at [362, 337] on link "Download Pins" at bounding box center [348, 344] width 72 height 14
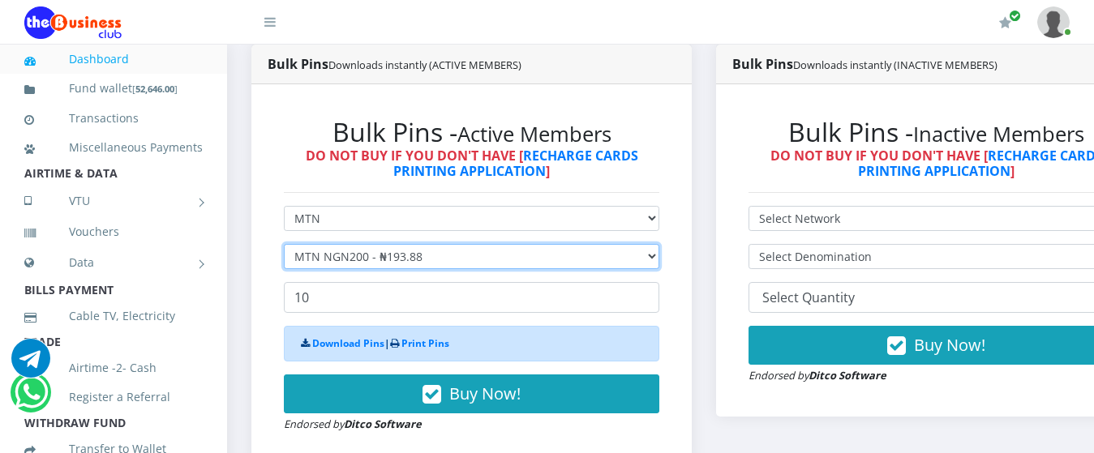
click at [364, 250] on select "Select Denomination MTN NGN100 - ₦96.94 MTN NGN200 - ₦193.88 MTN NGN400 - ₦387.…" at bounding box center [472, 256] width 376 height 25
select select "96.94-100"
click at [284, 244] on select "Select Denomination MTN NGN100 - ₦96.94 MTN NGN200 - ₦193.88 MTN NGN400 - ₦387.…" at bounding box center [472, 256] width 376 height 25
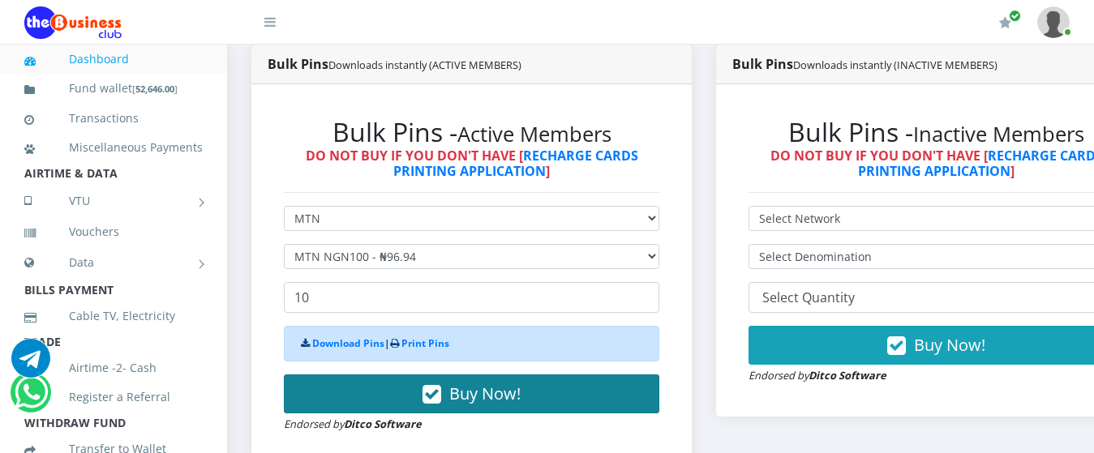
click at [458, 383] on span "Buy Now!" at bounding box center [484, 394] width 71 height 22
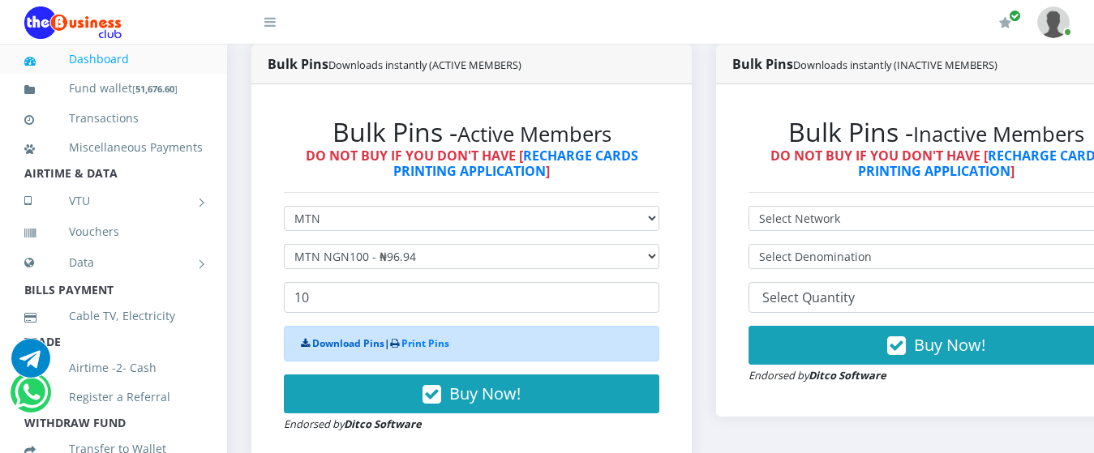
click at [363, 337] on link "Download Pins" at bounding box center [348, 344] width 72 height 14
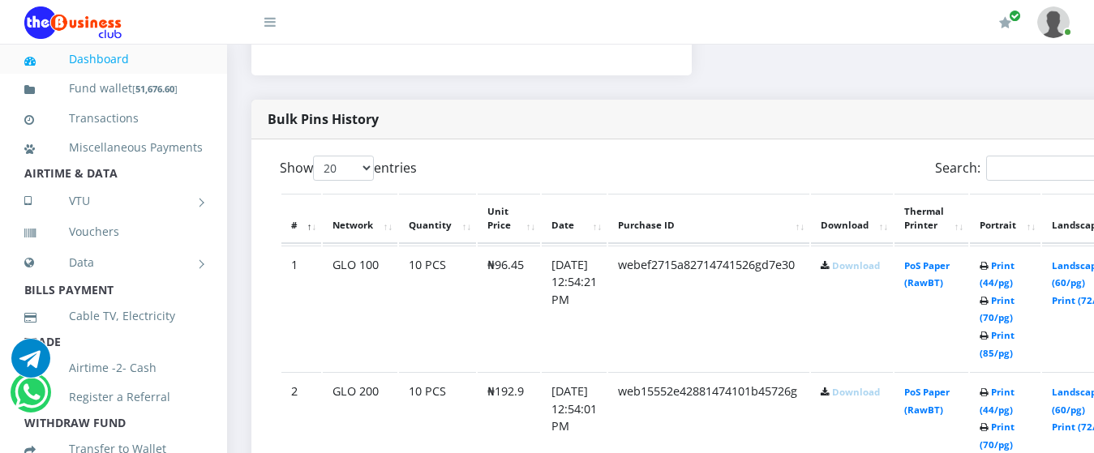
scroll to position [849, 0]
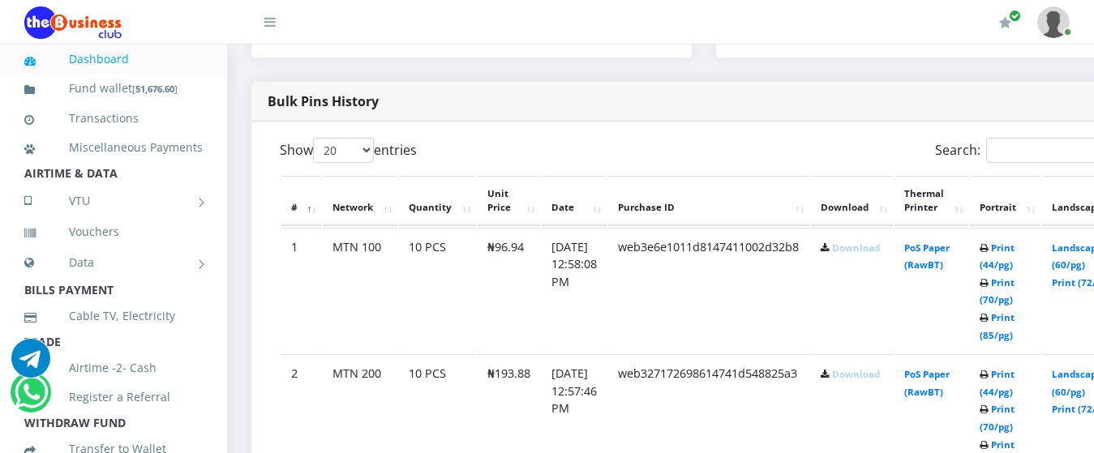
scroll to position [798, 0]
click at [880, 242] on link "Download" at bounding box center [856, 248] width 48 height 12
click at [880, 368] on link "Download" at bounding box center [856, 374] width 48 height 12
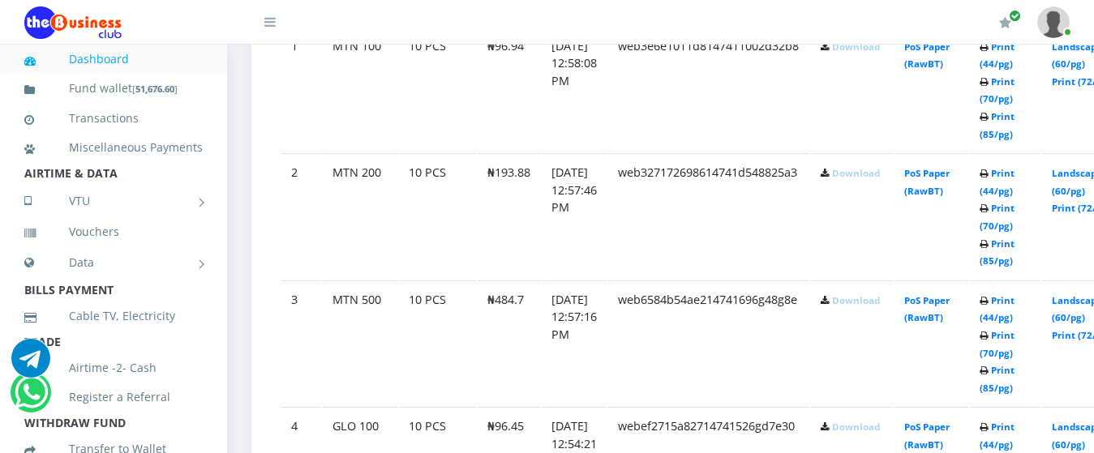
scroll to position [1025, 0]
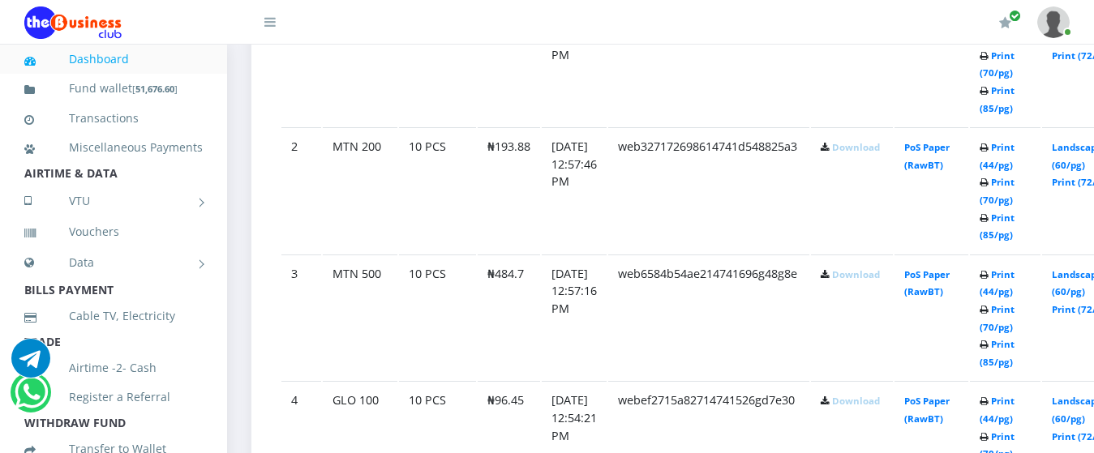
click at [878, 269] on link "Download" at bounding box center [856, 275] width 48 height 12
